Goal: Transaction & Acquisition: Subscribe to service/newsletter

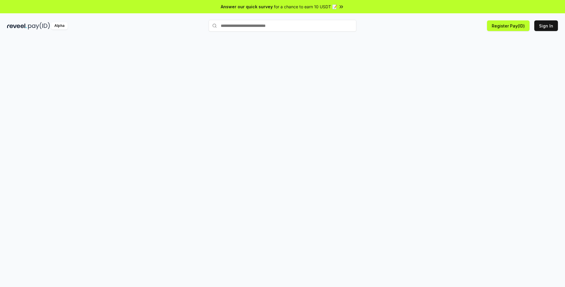
click at [300, 83] on div at bounding box center [282, 168] width 565 height 270
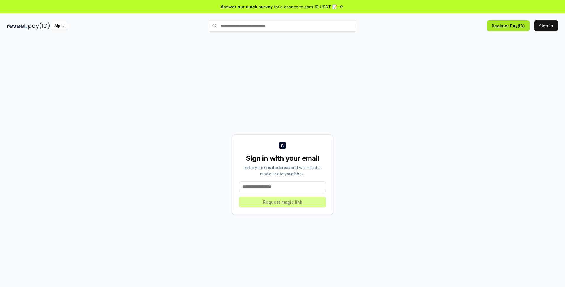
click at [512, 26] on button "Register Pay(ID)" at bounding box center [508, 25] width 43 height 11
click at [268, 183] on input at bounding box center [282, 186] width 87 height 11
click at [255, 69] on div "Sign in with your email Enter your email address and we’ll send a magic link to…" at bounding box center [282, 174] width 550 height 258
click at [276, 89] on div "Sign in with your email Enter your email address and we’ll send a magic link to…" at bounding box center [282, 174] width 550 height 258
